Goal: Information Seeking & Learning: Check status

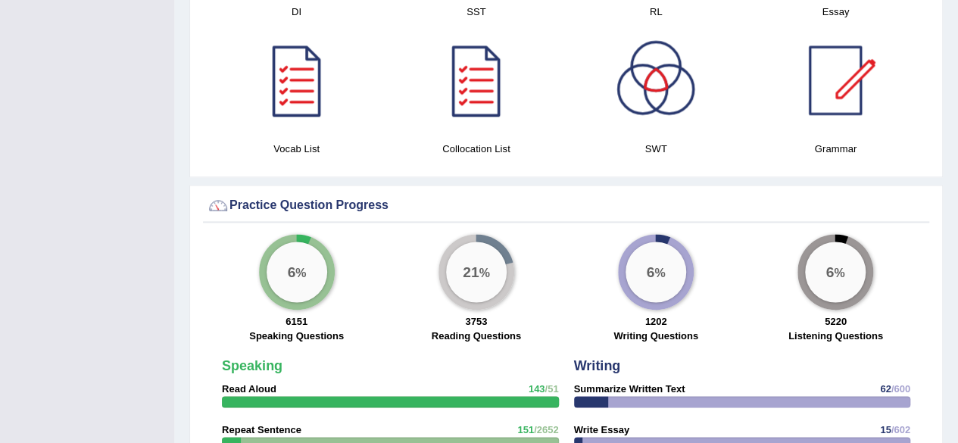
drag, startPoint x: 0, startPoint y: 0, endPoint x: 966, endPoint y: 175, distance: 982.0
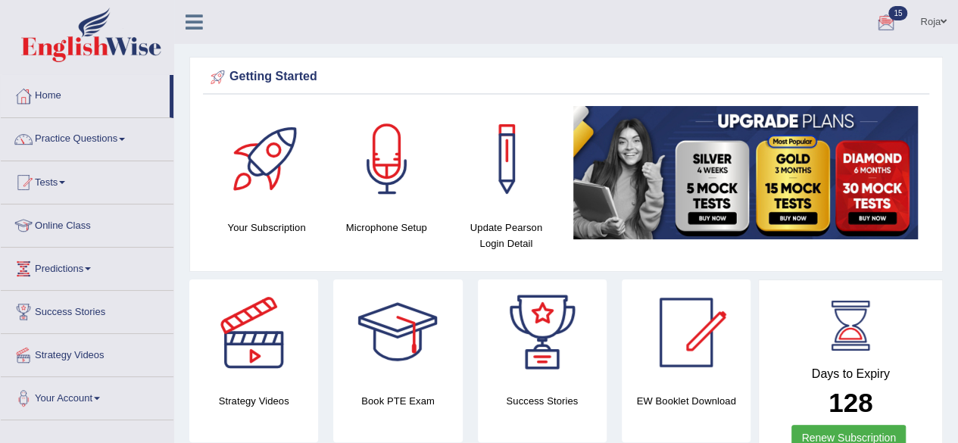
click at [881, 20] on div at bounding box center [886, 22] width 23 height 23
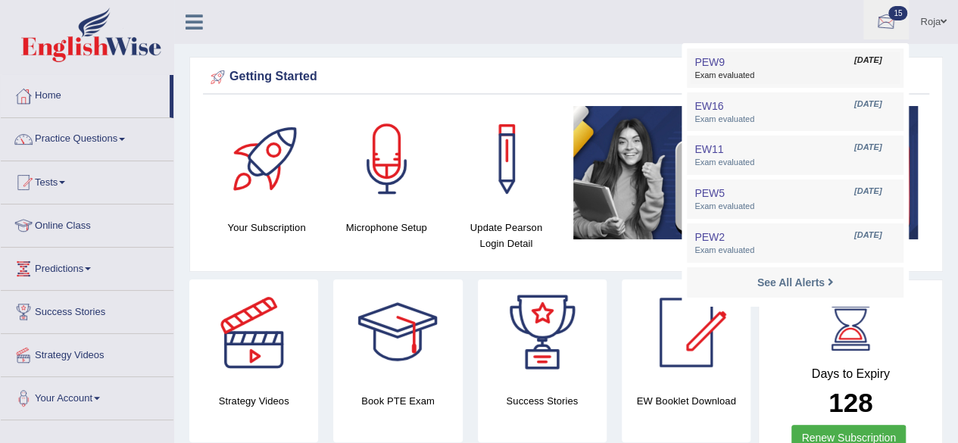
click at [732, 52] on link "PEW9 Sep 6, 2025 Exam evaluated" at bounding box center [795, 68] width 209 height 32
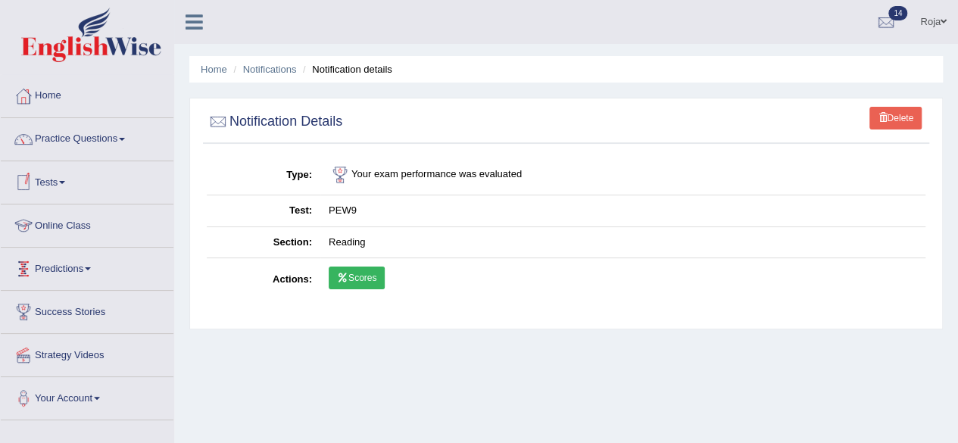
click at [336, 270] on link "Scores" at bounding box center [357, 278] width 56 height 23
click at [220, 64] on link "Home" at bounding box center [214, 69] width 27 height 11
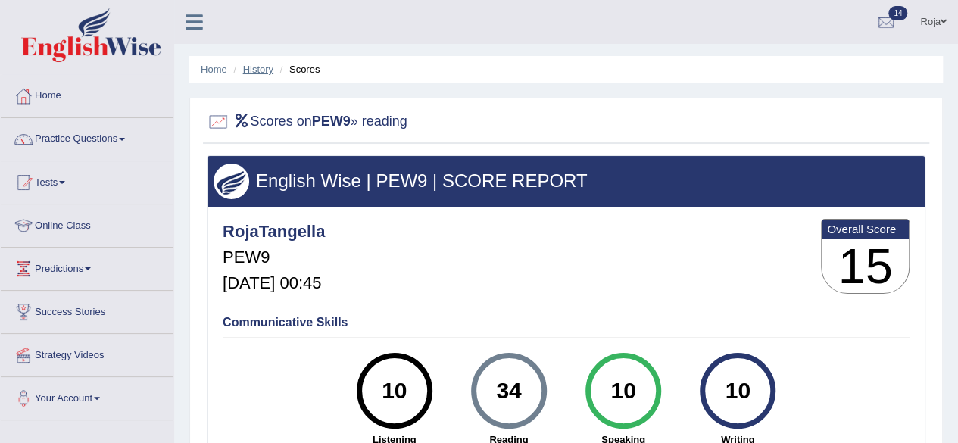
click at [264, 70] on link "History" at bounding box center [258, 69] width 30 height 11
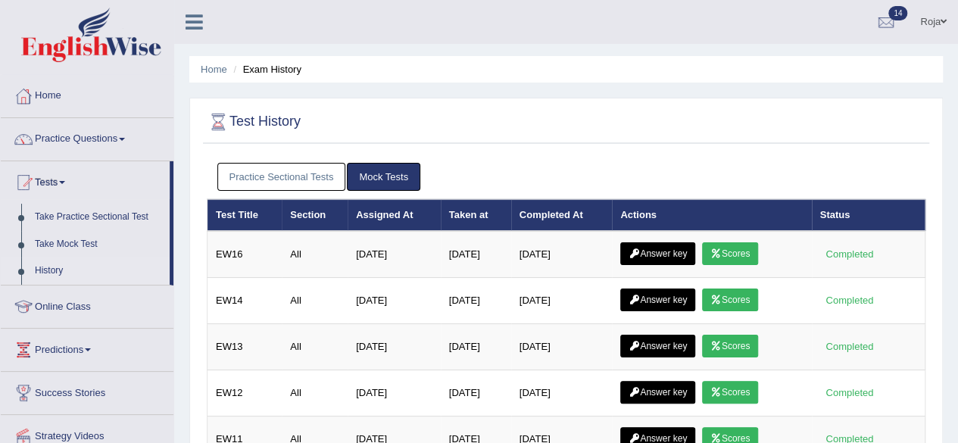
click at [288, 180] on link "Practice Sectional Tests" at bounding box center [281, 177] width 129 height 28
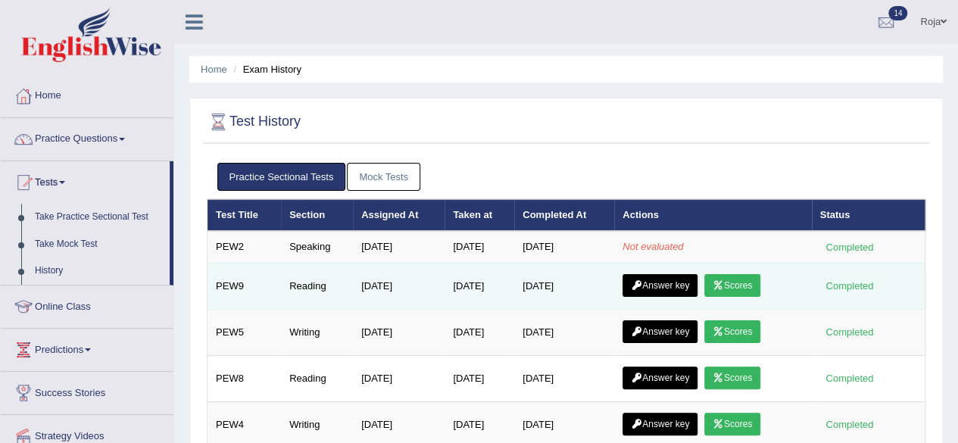
click at [666, 289] on link "Answer key" at bounding box center [659, 285] width 75 height 23
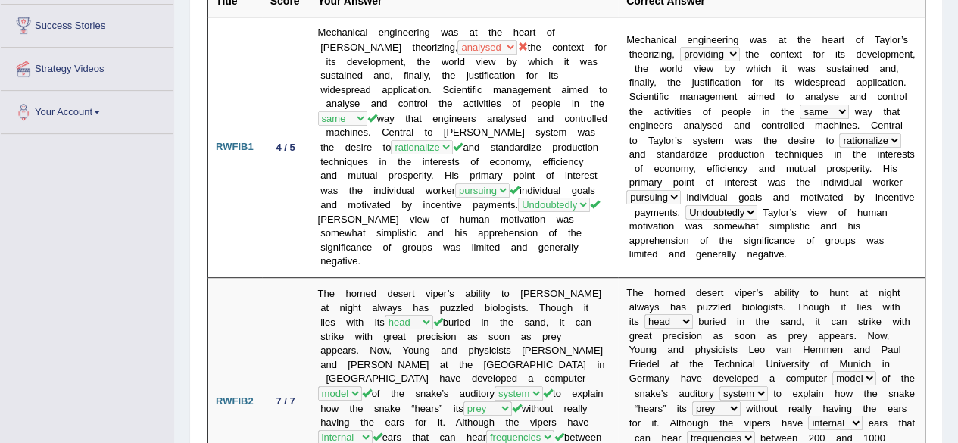
scroll to position [273, 0]
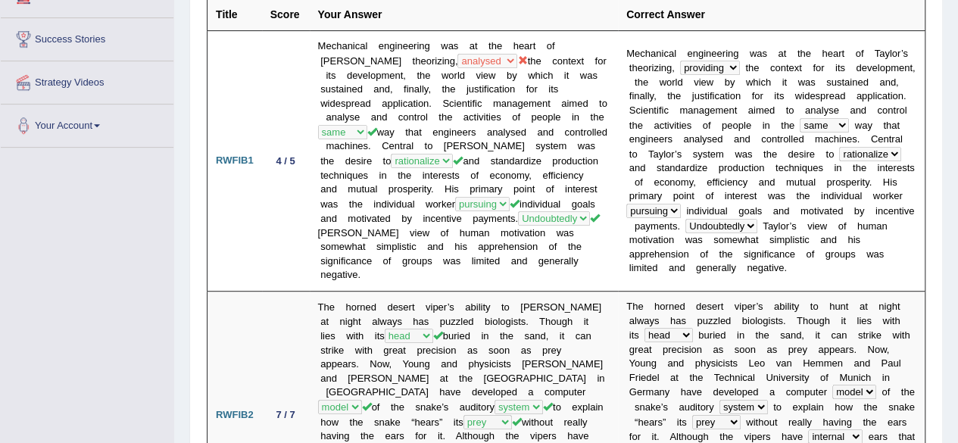
drag, startPoint x: 967, startPoint y: 140, endPoint x: 939, endPoint y: 212, distance: 77.2
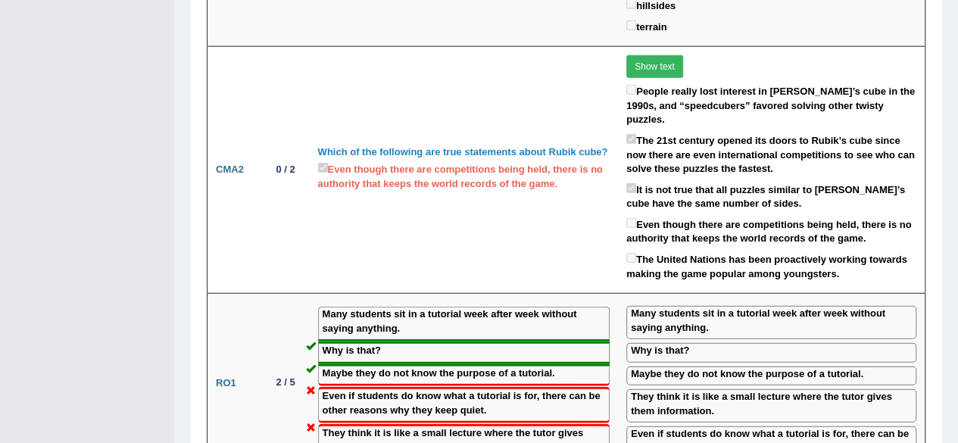
scroll to position [1816, 0]
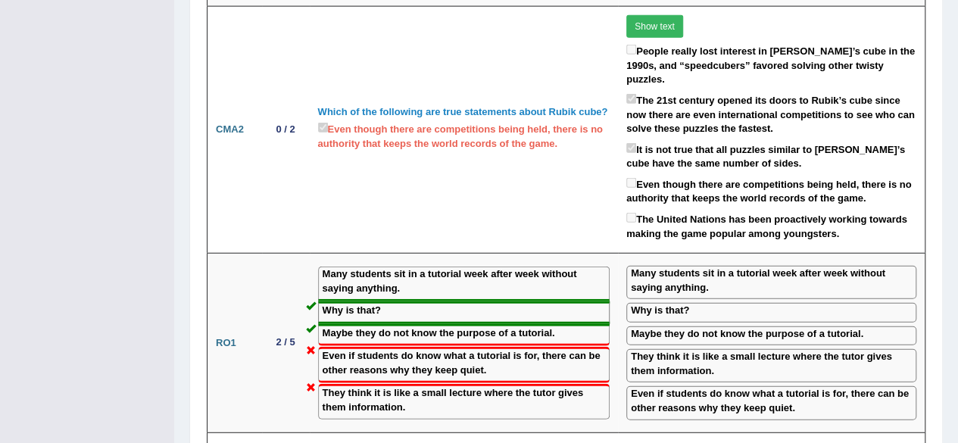
drag, startPoint x: 944, startPoint y: 242, endPoint x: 969, endPoint y: 255, distance: 28.5
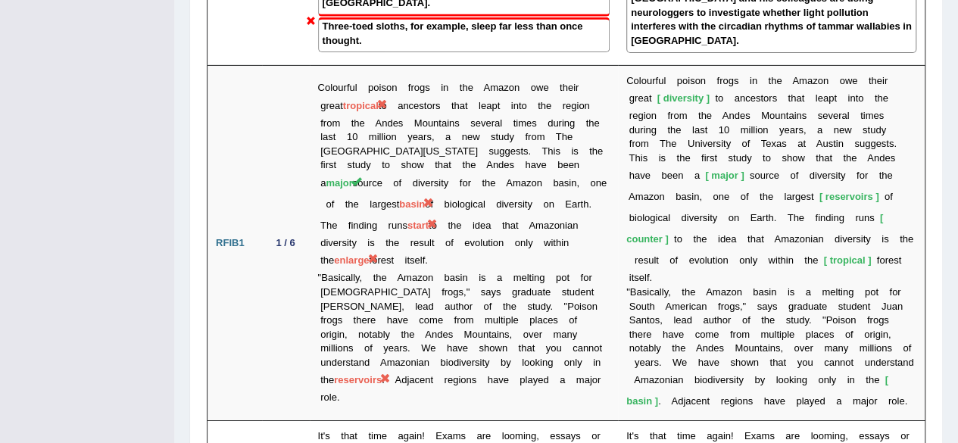
scroll to position [2497, 0]
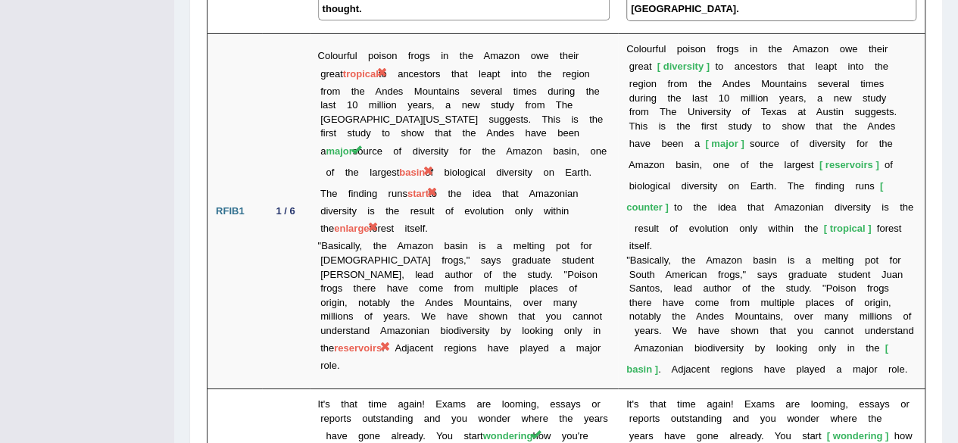
drag, startPoint x: 949, startPoint y: 285, endPoint x: 944, endPoint y: 299, distance: 15.1
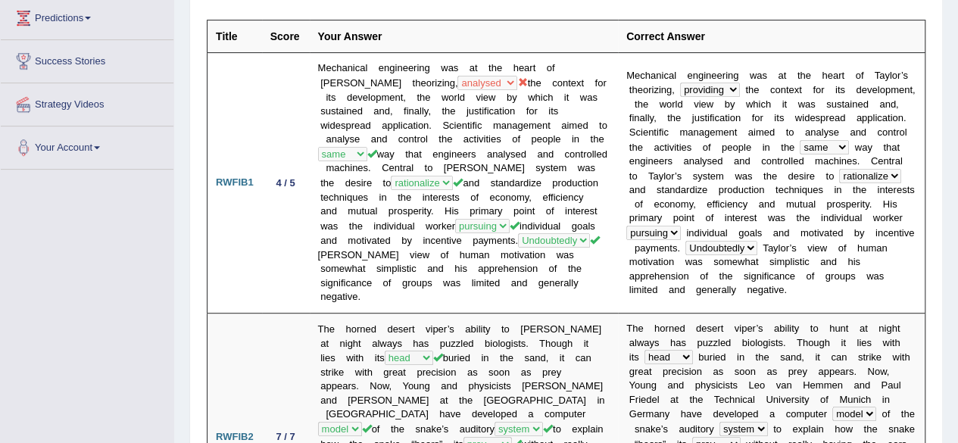
scroll to position [0, 0]
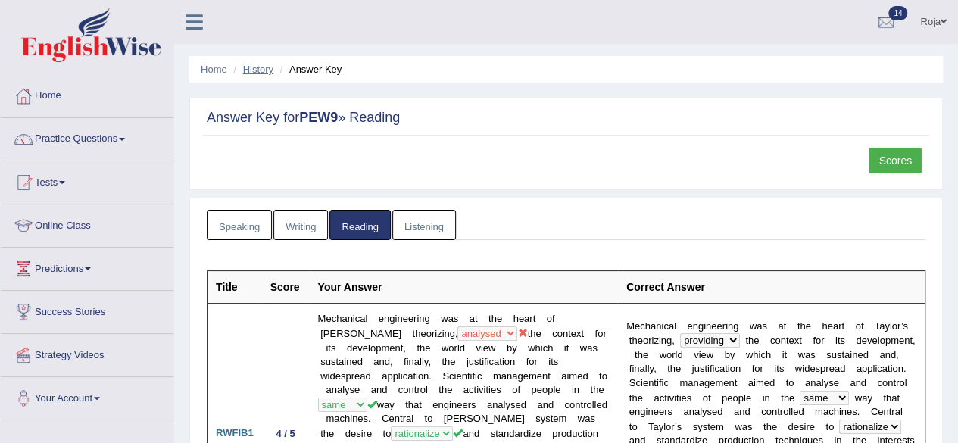
click at [264, 67] on link "History" at bounding box center [258, 69] width 30 height 11
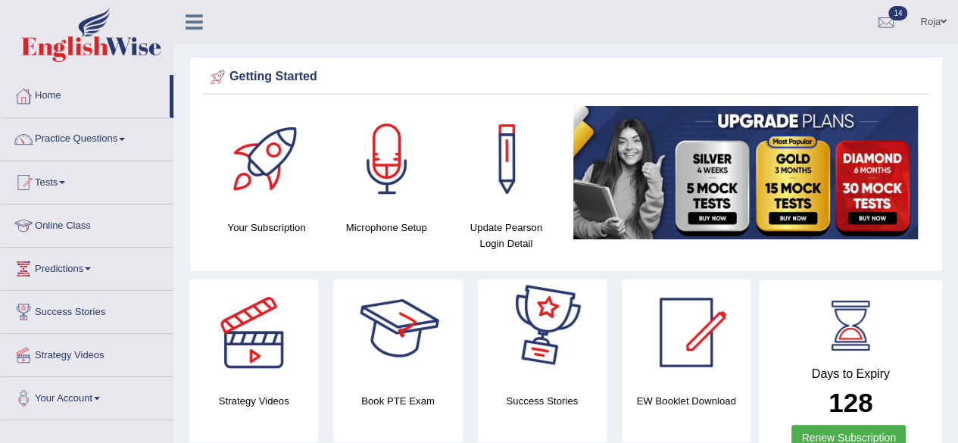
click at [426, 355] on div at bounding box center [398, 332] width 106 height 106
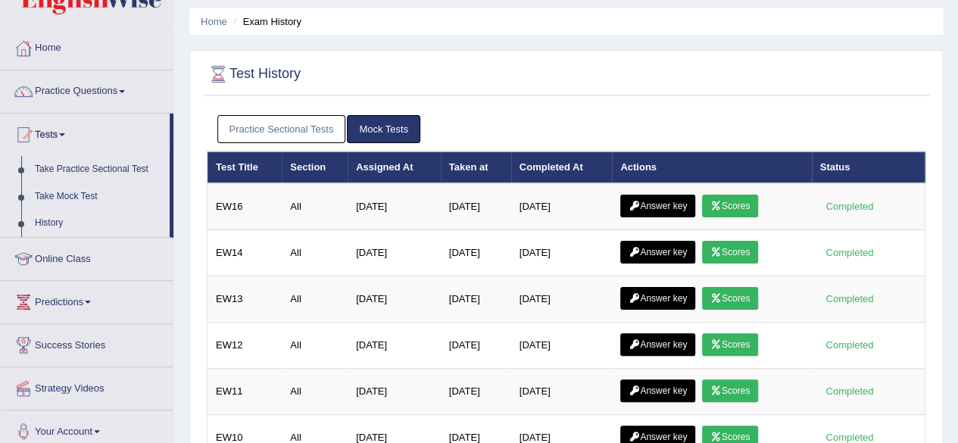
scroll to position [49, 0]
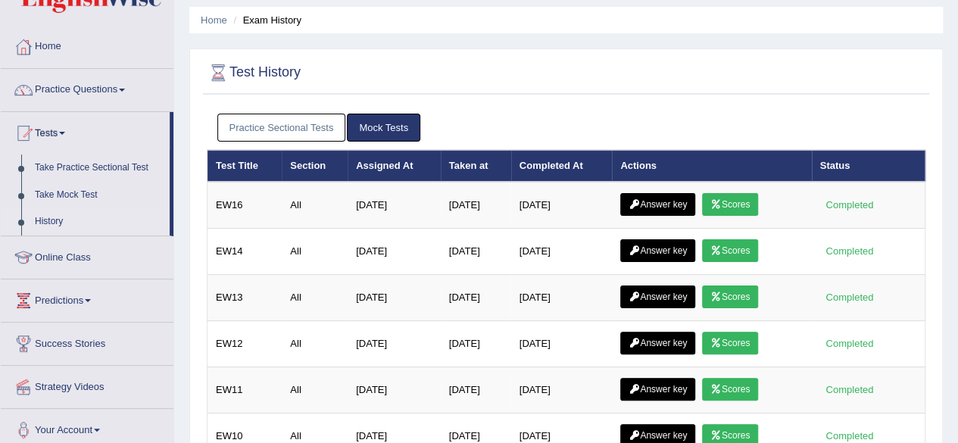
click at [315, 129] on link "Practice Sectional Tests" at bounding box center [281, 128] width 129 height 28
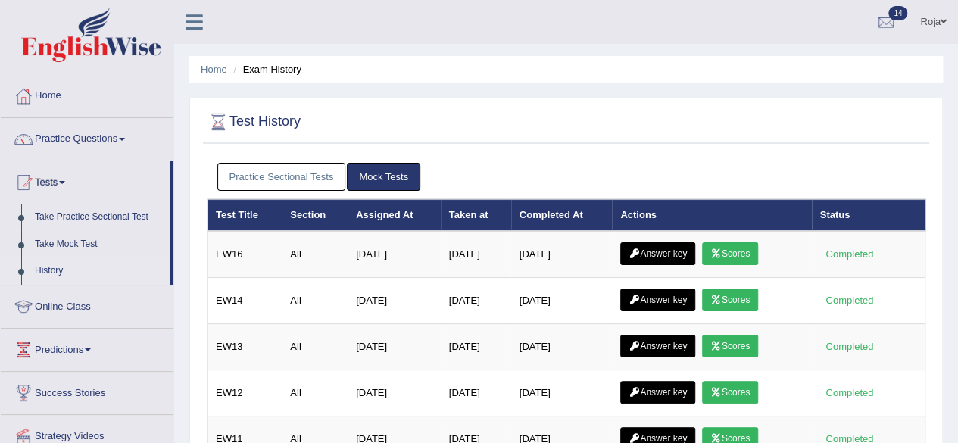
click at [292, 181] on link "Practice Sectional Tests" at bounding box center [281, 177] width 129 height 28
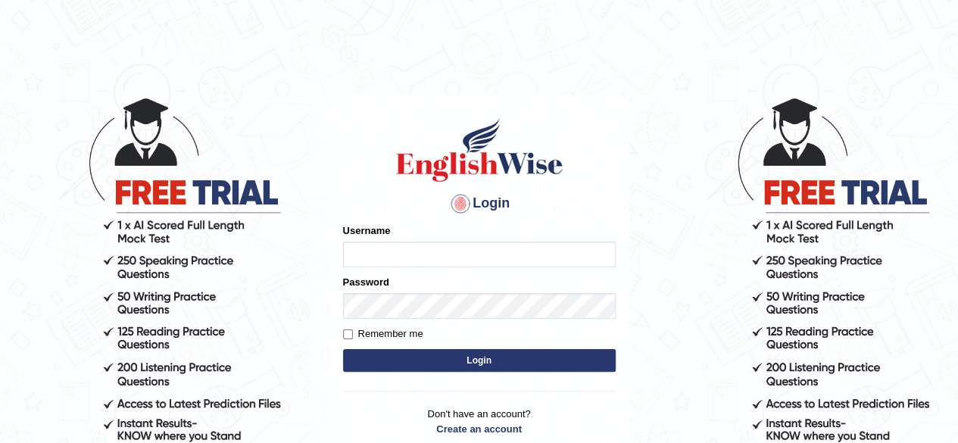
click at [392, 258] on input "Username" at bounding box center [479, 255] width 273 height 26
type input "RojaTangella"
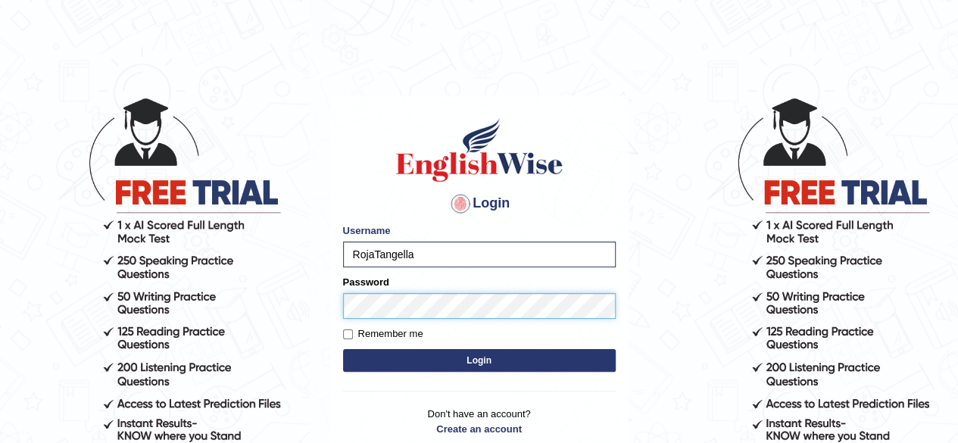
click at [343, 349] on button "Login" at bounding box center [479, 360] width 273 height 23
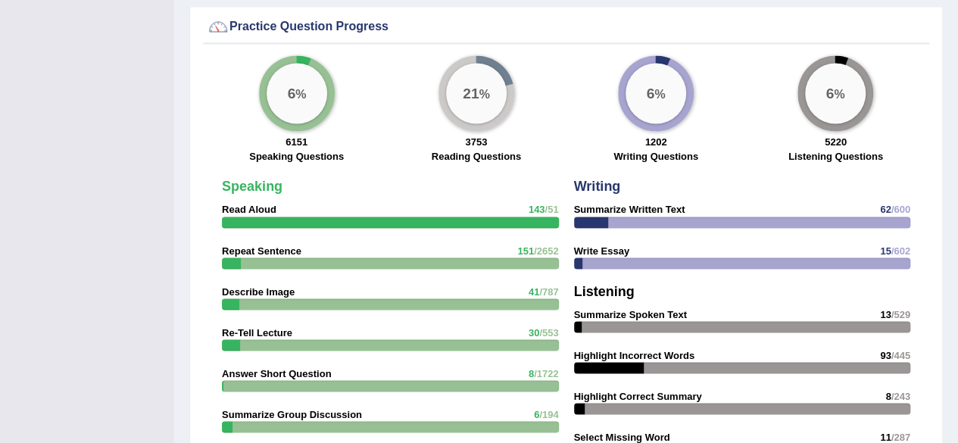
scroll to position [2243, 0]
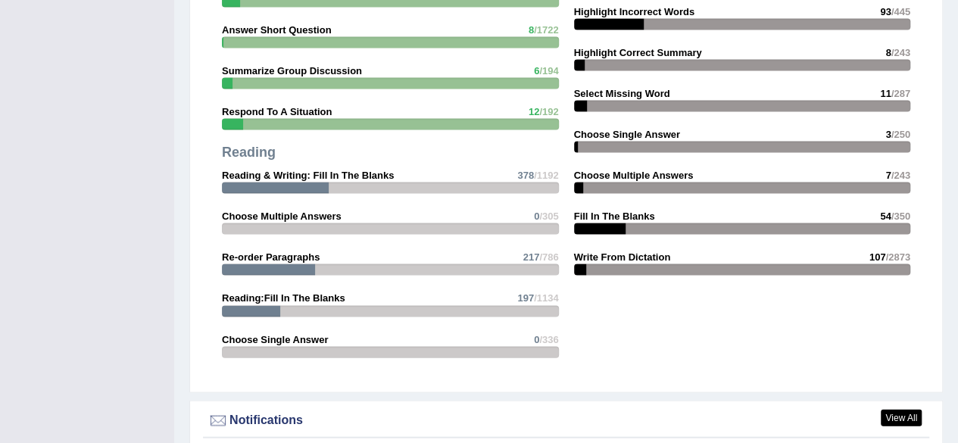
scroll to position [2147, 0]
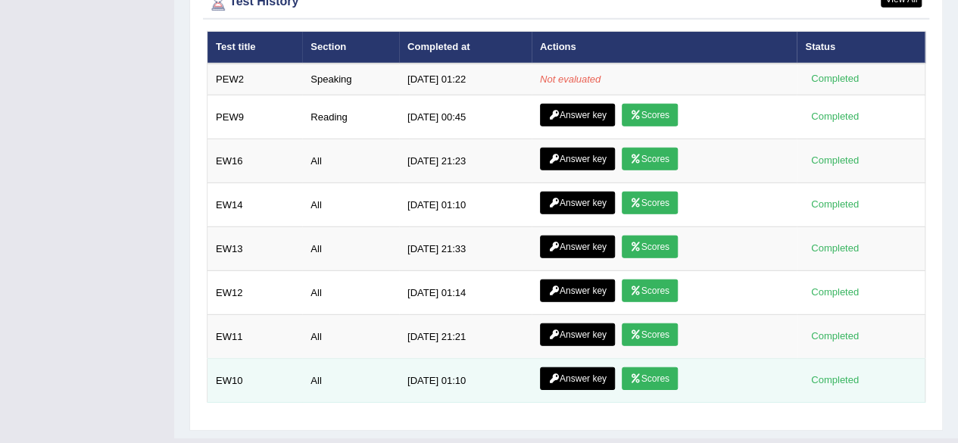
scroll to position [2107, 0]
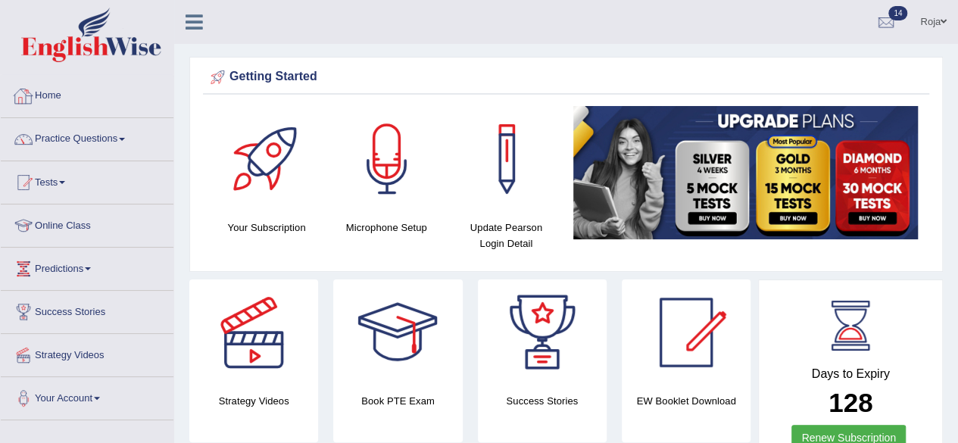
click at [57, 88] on link "Home" at bounding box center [87, 94] width 173 height 38
click at [57, 88] on link "Home" at bounding box center [85, 94] width 169 height 38
click at [886, 19] on div at bounding box center [886, 22] width 23 height 23
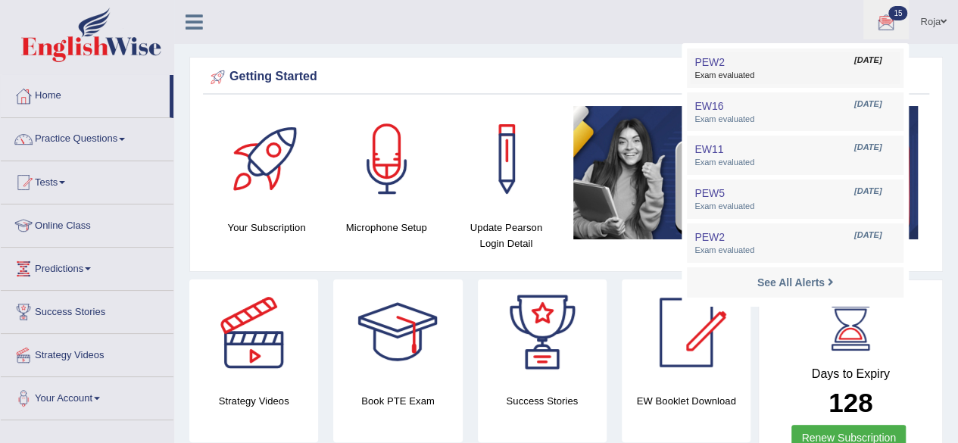
click at [754, 83] on link "PEW2 Sep 6, 2025 Exam evaluated" at bounding box center [795, 68] width 209 height 32
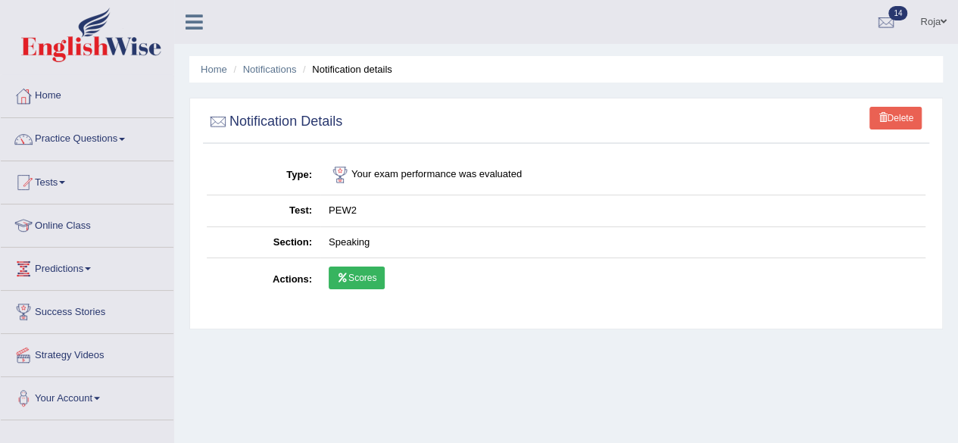
click at [367, 274] on link "Scores" at bounding box center [357, 278] width 56 height 23
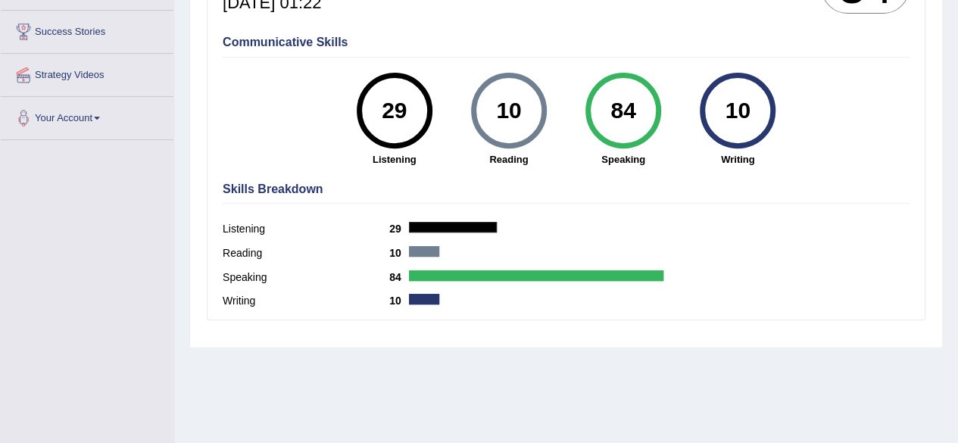
scroll to position [279, 0]
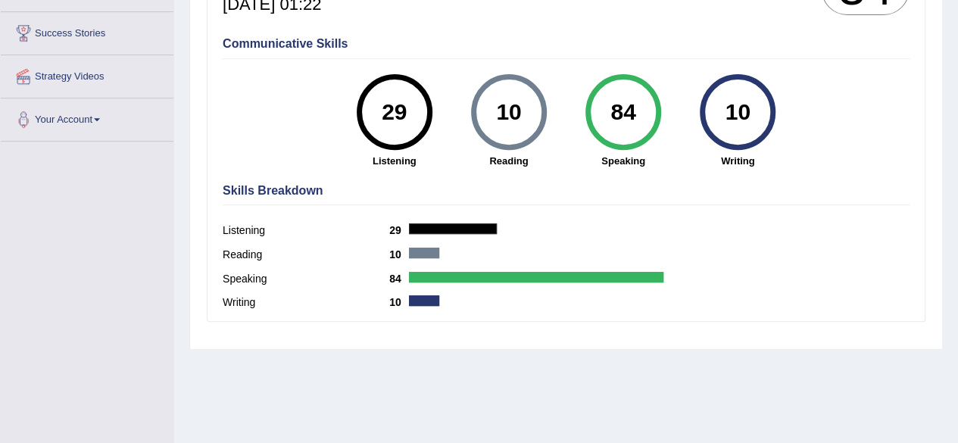
drag, startPoint x: 952, startPoint y: 245, endPoint x: 961, endPoint y: 239, distance: 10.5
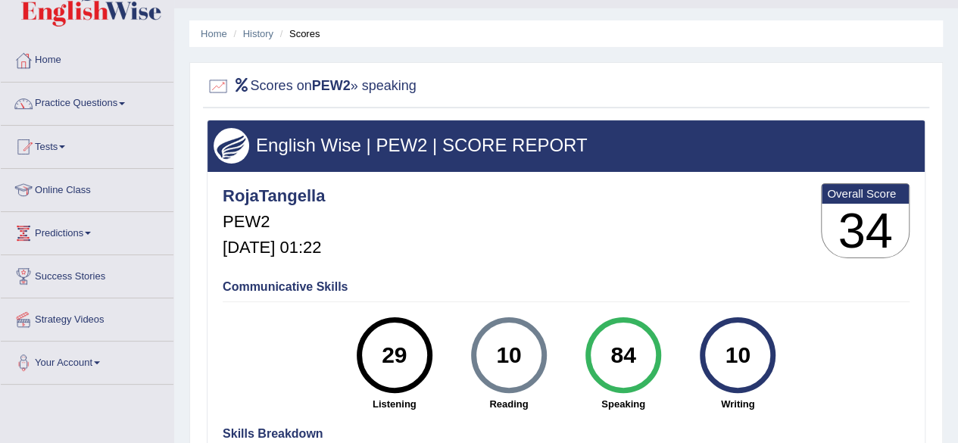
scroll to position [36, 0]
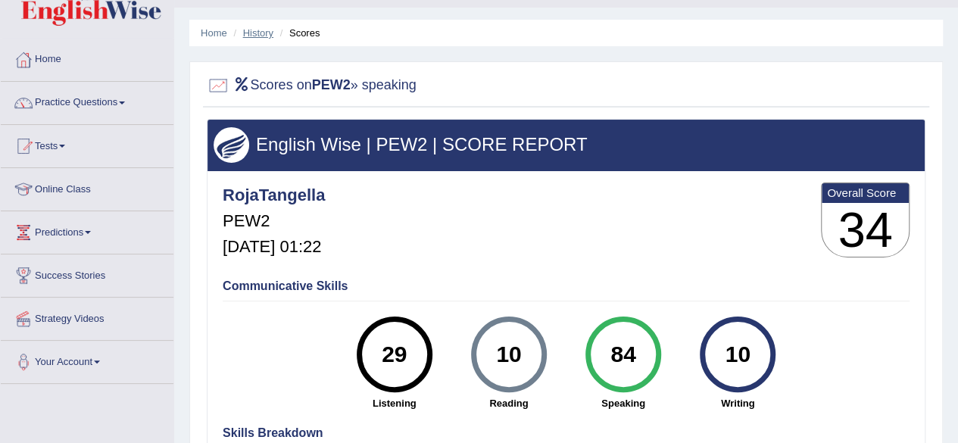
click at [244, 30] on link "History" at bounding box center [258, 32] width 30 height 11
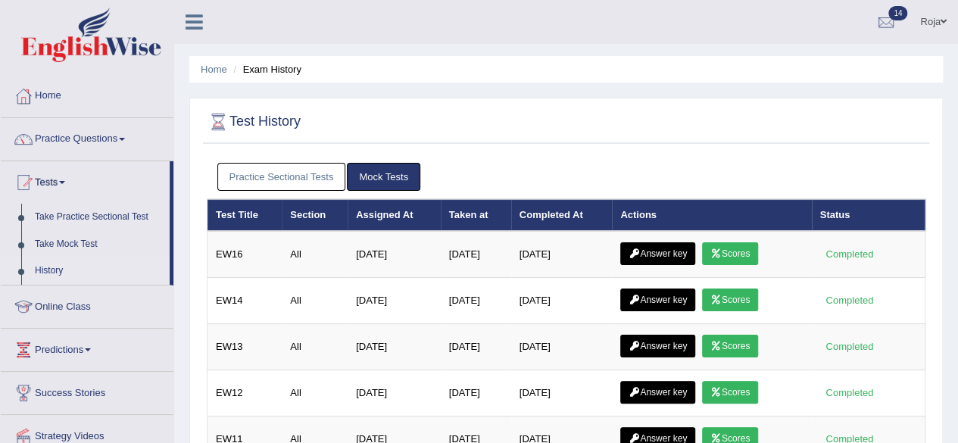
click at [300, 172] on link "Practice Sectional Tests" at bounding box center [281, 177] width 129 height 28
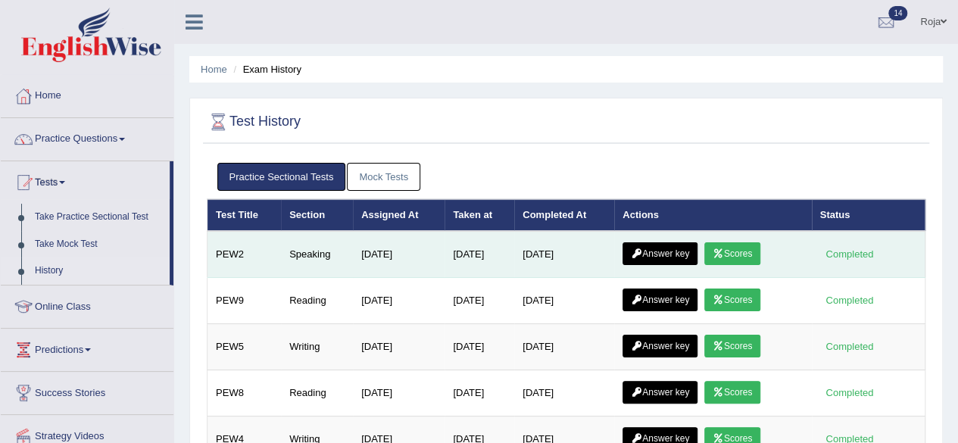
click at [680, 254] on link "Answer key" at bounding box center [659, 253] width 75 height 23
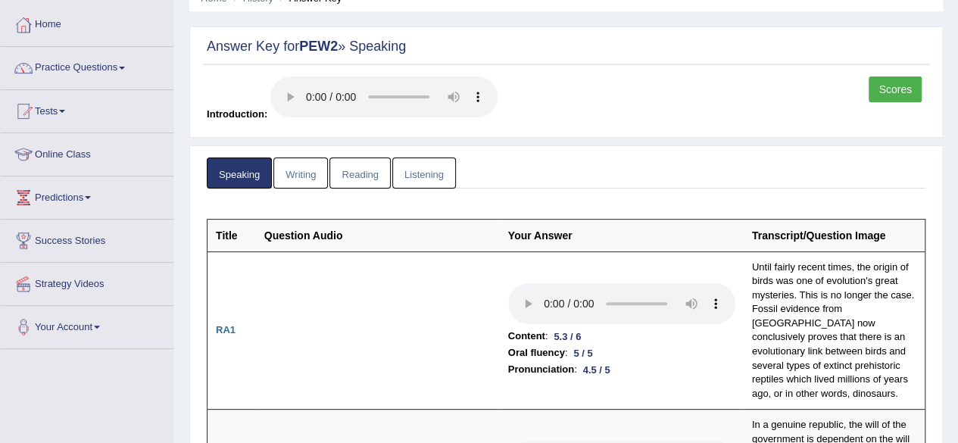
scroll to position [80, 0]
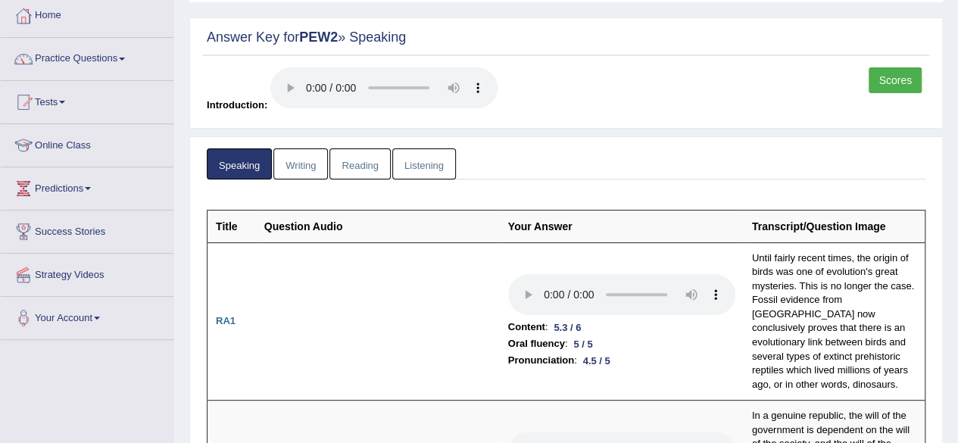
click at [957, 42] on html "Toggle navigation Home Practice Questions Speaking Practice Read Aloud Repeat S…" at bounding box center [479, 141] width 958 height 443
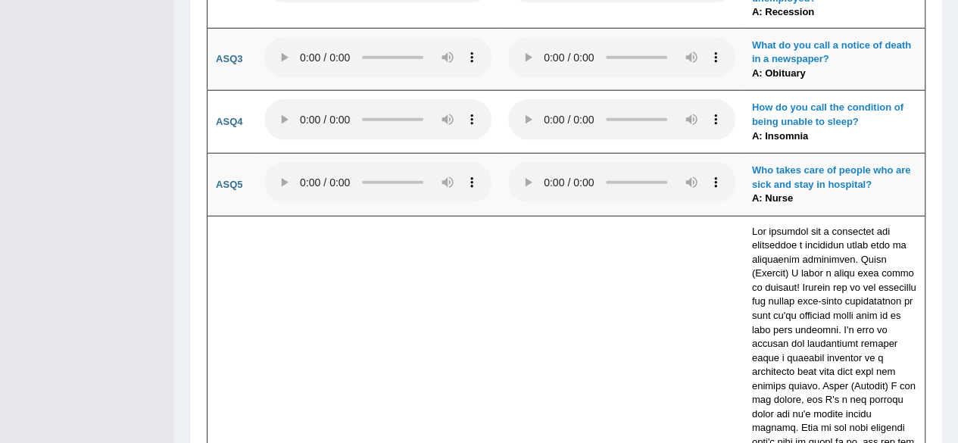
scroll to position [0, 0]
